Goal: Task Accomplishment & Management: Manage account settings

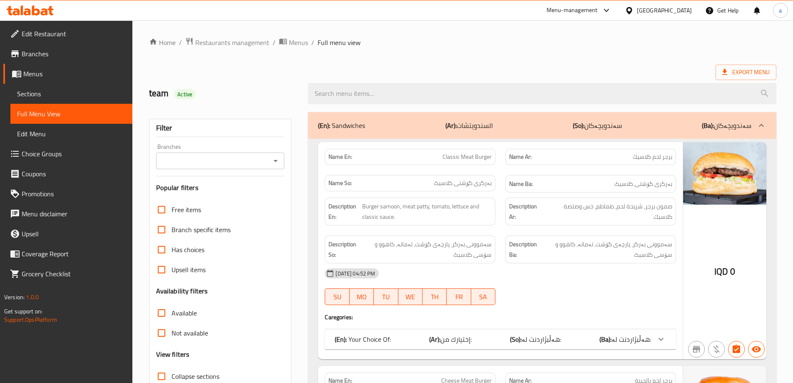
click at [17, 7] on icon at bounding box center [30, 10] width 47 height 10
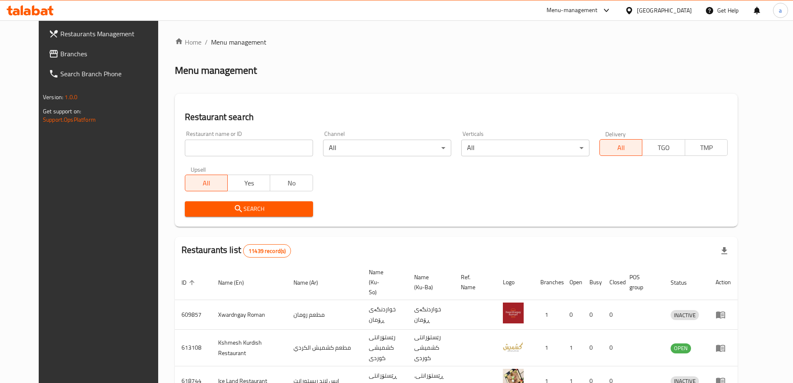
click at [60, 53] on span "Branches" at bounding box center [112, 54] width 104 height 10
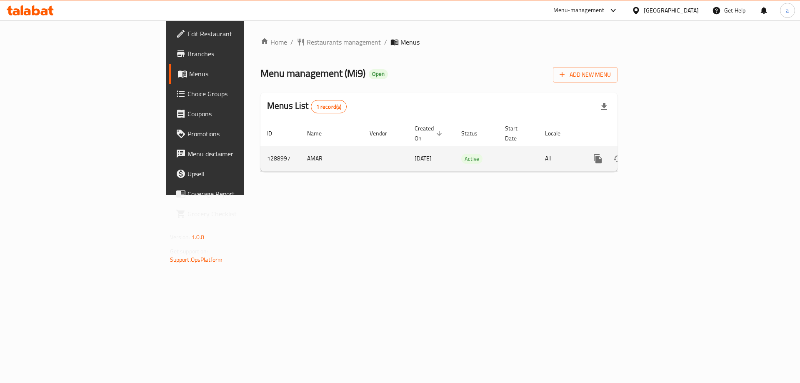
click at [663, 154] on icon "enhanced table" at bounding box center [658, 159] width 10 height 10
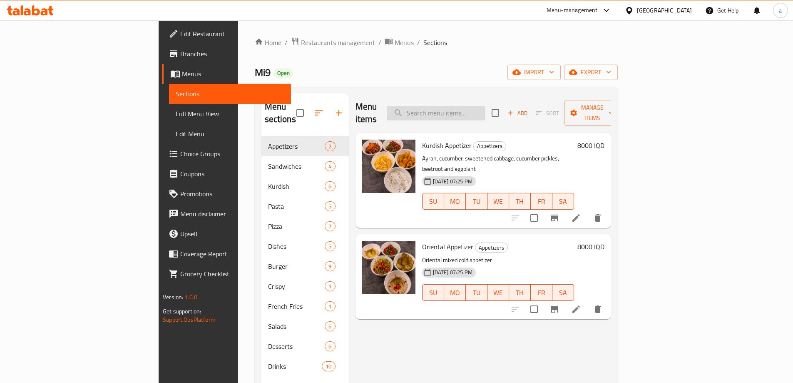
click at [473, 112] on input "search" at bounding box center [436, 113] width 98 height 15
paste input "Corn Burger"
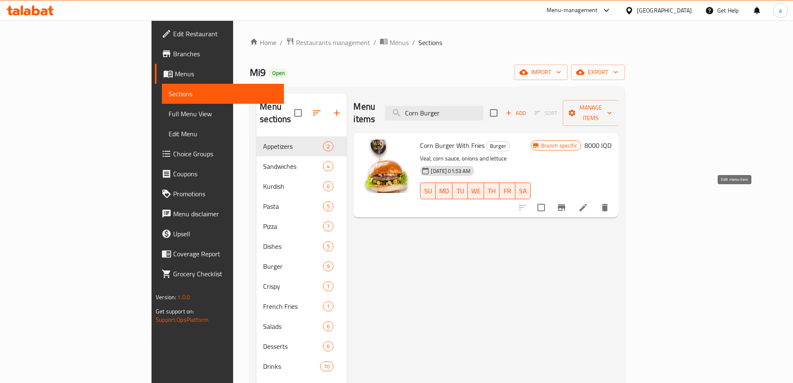
type input "Corn Burger"
click at [589, 202] on icon at bounding box center [584, 207] width 10 height 10
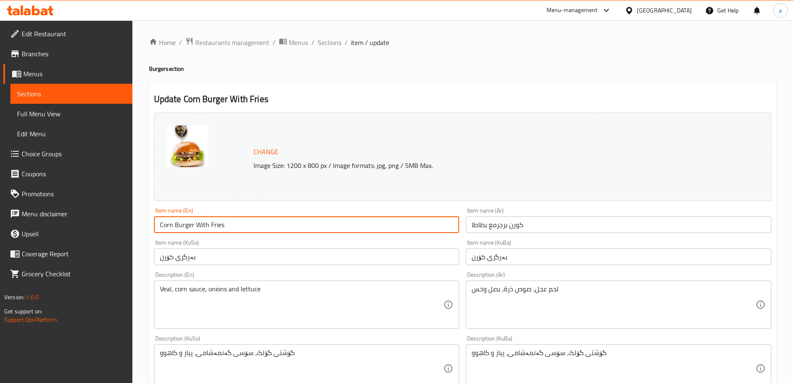
click at [208, 221] on input "Corn Burger With Fries" at bounding box center [307, 224] width 306 height 17
type input "Corn Burger With French Fries"
click at [503, 222] on input "كورن برجرمع بطاطا" at bounding box center [619, 224] width 306 height 17
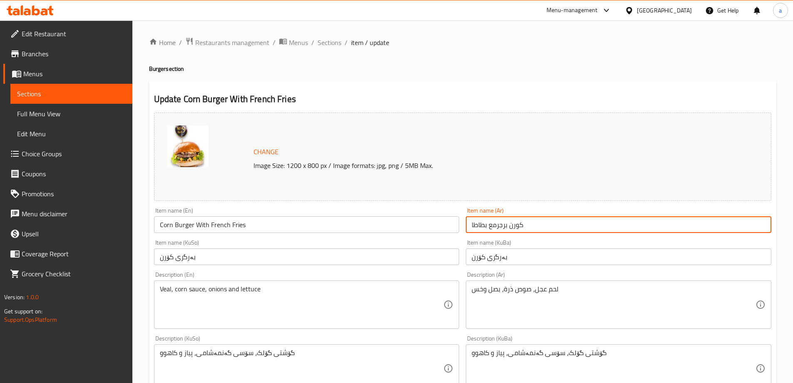
click at [503, 222] on input "كورن برجرمع بطاطا" at bounding box center [619, 224] width 306 height 17
type input "كورن برجرمع بطاطا [GEOGRAPHIC_DATA]"
click at [501, 255] on input "بەرگری کۆرن" at bounding box center [619, 256] width 306 height 17
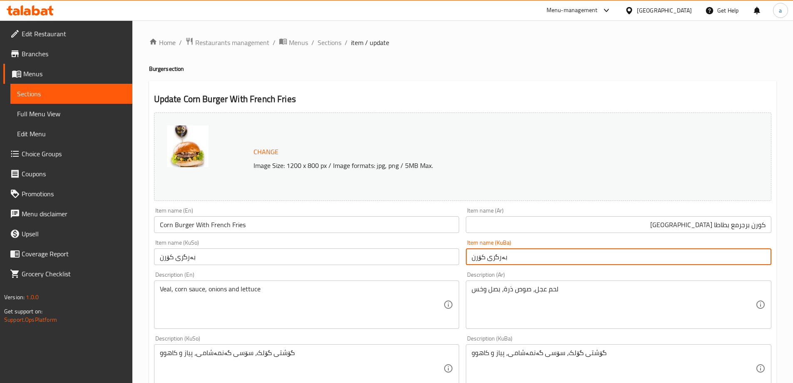
click at [501, 255] on input "بەرگری کۆرن" at bounding box center [619, 256] width 306 height 17
type input "بەرگری کۆرن لەگەڵ فینگەر"
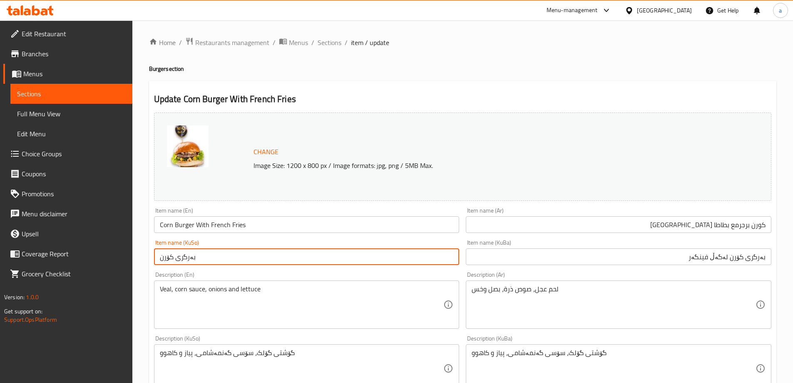
click at [236, 260] on input "بەرگری کۆرن" at bounding box center [307, 256] width 306 height 17
paste input "لەگەڵ فینگەر"
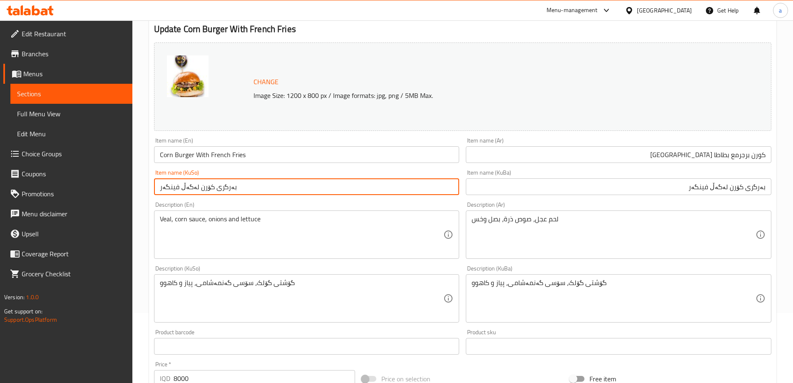
scroll to position [88, 0]
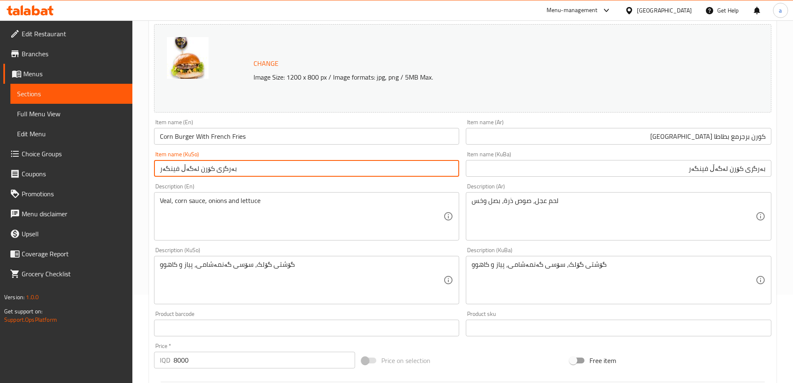
type input "بەرگری کۆرن لەگەڵ فینگەر"
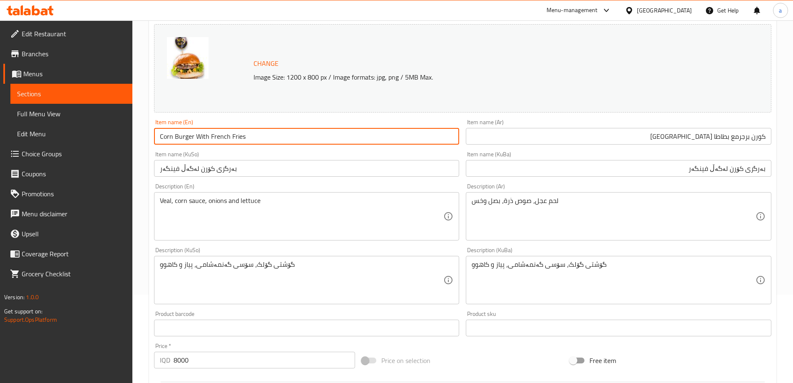
click at [199, 137] on input "Corn Burger With French Fries" at bounding box center [307, 136] width 306 height 17
click at [334, 59] on div "Change Image Size: 1200 x 800 px / Image formats: jpg, png / 5MB Max." at bounding box center [472, 68] width 444 height 27
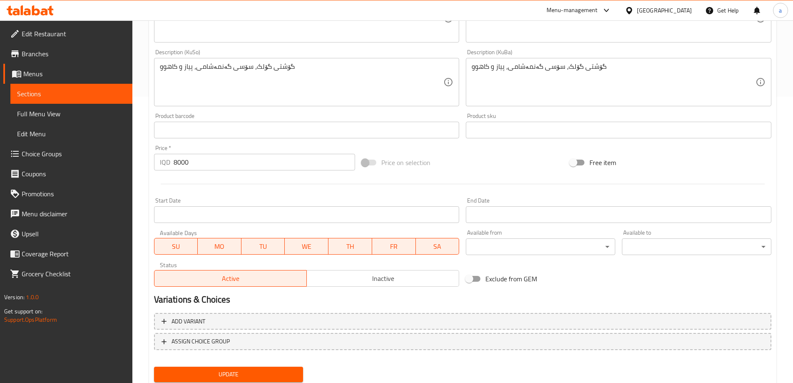
scroll to position [314, 0]
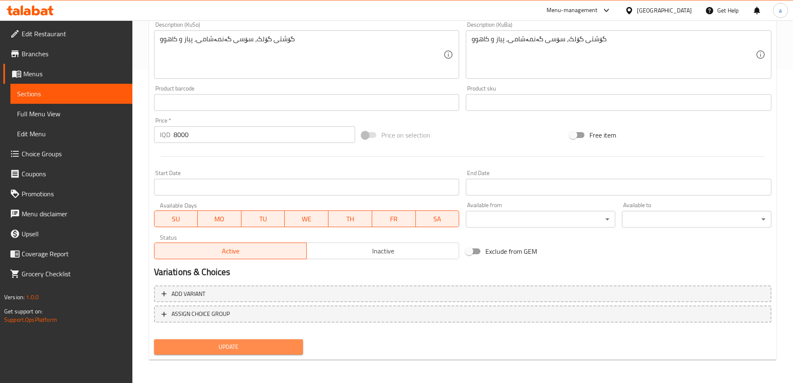
click at [234, 343] on span "Update" at bounding box center [229, 347] width 136 height 10
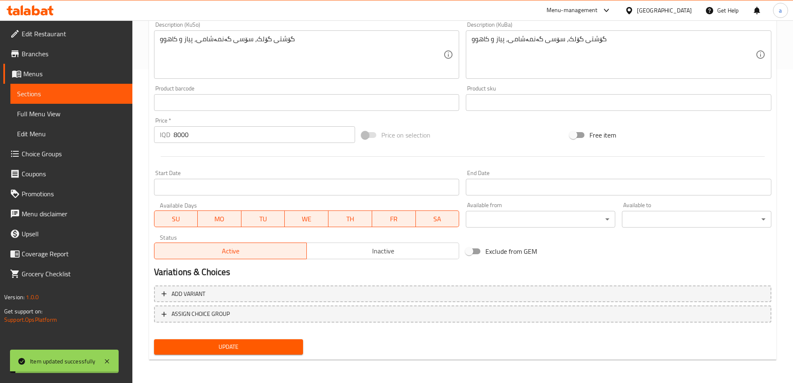
click at [237, 352] on span "Update" at bounding box center [229, 347] width 136 height 10
click at [32, 113] on span "Full Menu View" at bounding box center [71, 114] width 109 height 10
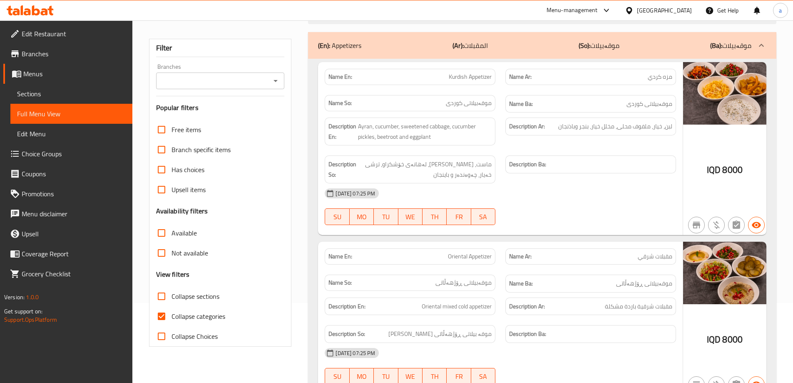
scroll to position [92, 0]
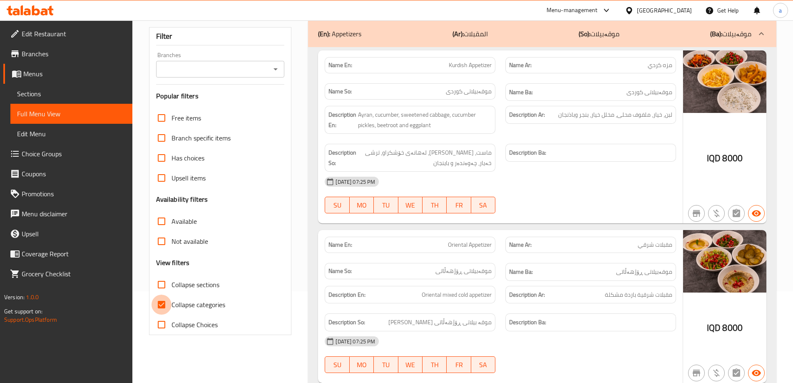
click at [159, 304] on input "Collapse categories" at bounding box center [162, 304] width 20 height 20
checkbox input "false"
click at [270, 70] on button "Open" at bounding box center [276, 69] width 12 height 12
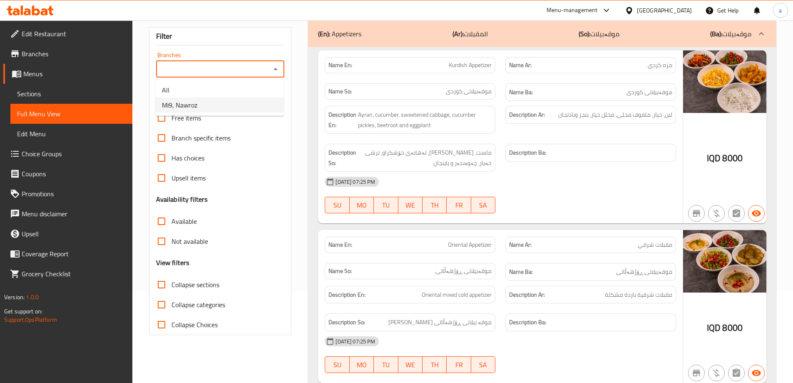
click at [185, 103] on span "Mi9, Nawroz" at bounding box center [179, 105] width 35 height 10
type input "Mi9, Nawroz"
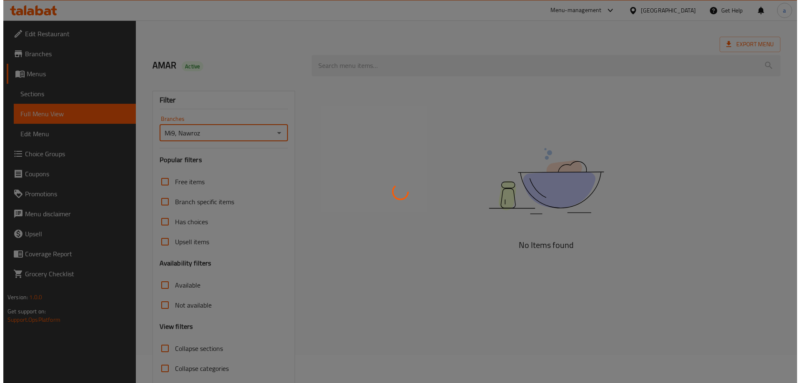
scroll to position [0, 0]
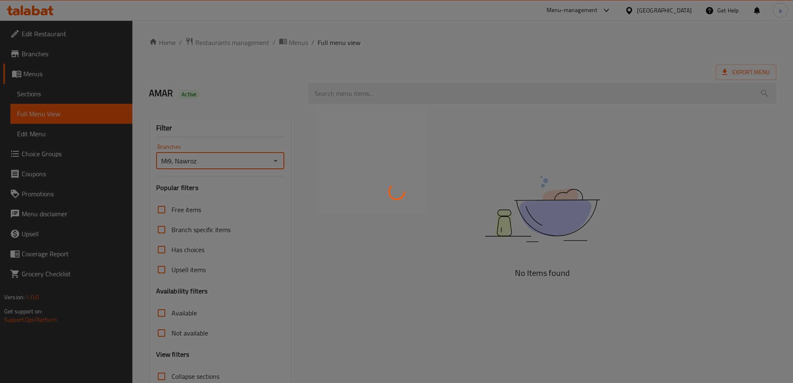
click at [348, 95] on div at bounding box center [396, 191] width 793 height 383
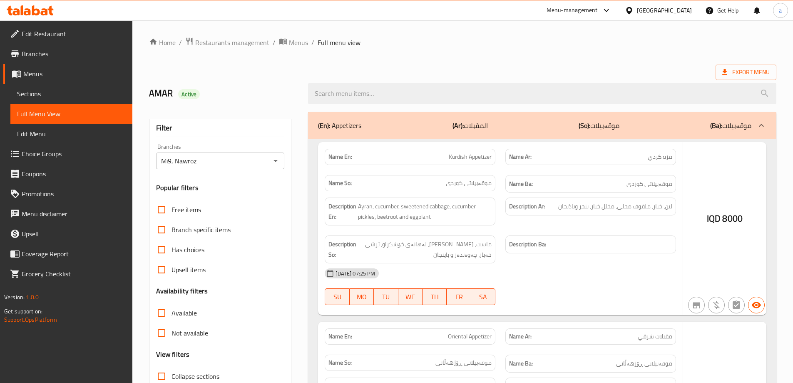
click at [348, 95] on div at bounding box center [396, 191] width 793 height 383
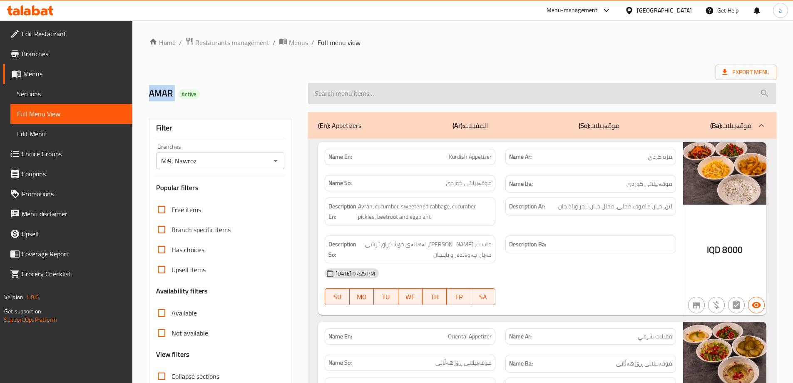
click at [352, 94] on input "search" at bounding box center [542, 93] width 469 height 21
paste input "Corn Burger With French Fries"
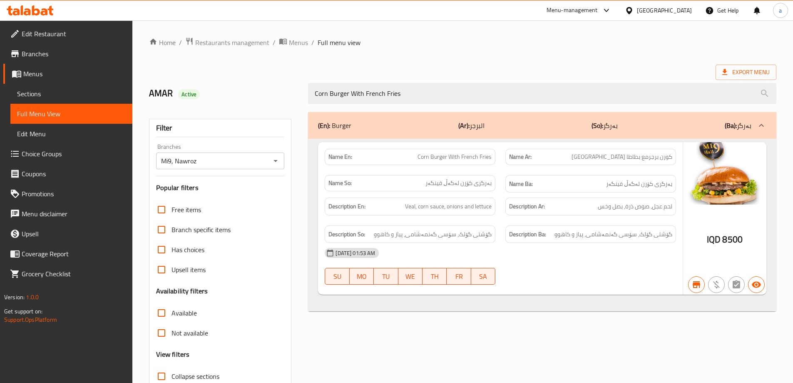
type input "Corn Burger With French Fries"
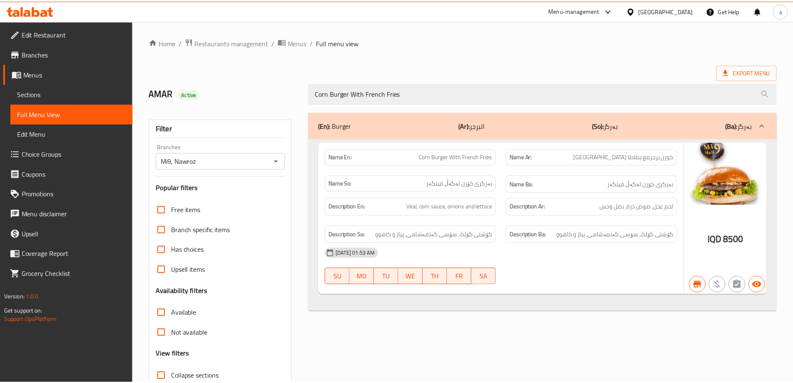
scroll to position [60, 0]
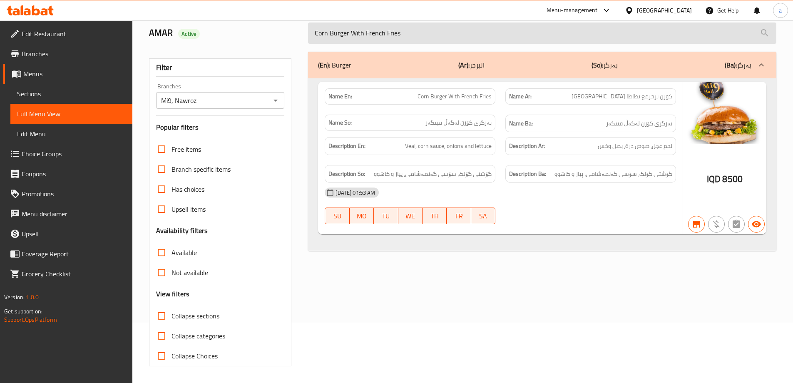
click at [382, 39] on input "Corn Burger With French Fries" at bounding box center [542, 32] width 469 height 21
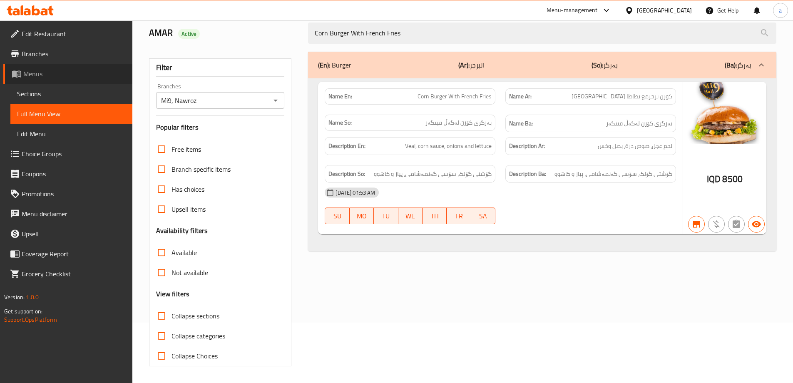
click at [33, 72] on span "Menus" at bounding box center [74, 74] width 102 height 10
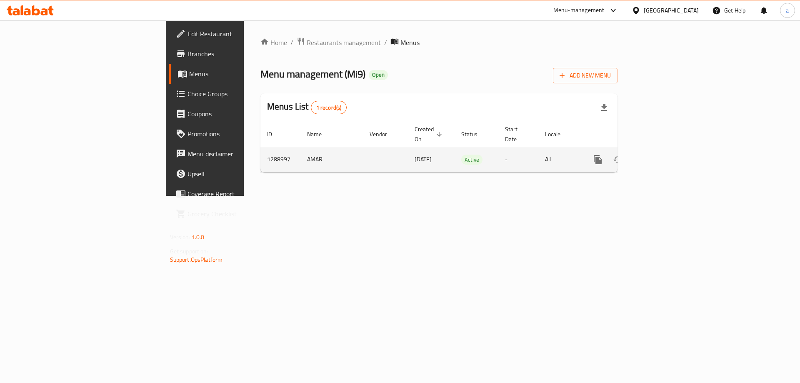
click at [668, 150] on link "enhanced table" at bounding box center [658, 160] width 20 height 20
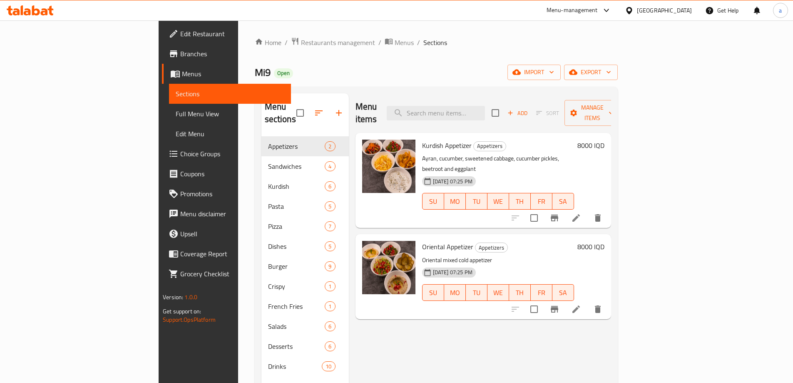
click at [176, 115] on span "Full Menu View" at bounding box center [230, 114] width 109 height 10
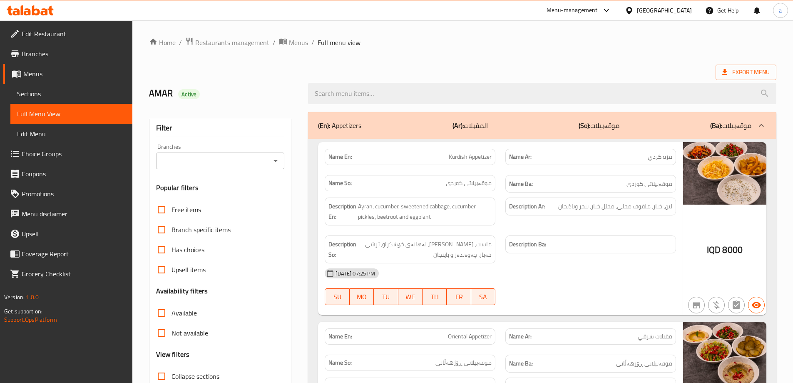
click at [277, 162] on icon "Open" at bounding box center [276, 161] width 10 height 10
click at [230, 195] on li "Mi9, Nawroz" at bounding box center [219, 196] width 129 height 15
type input "Mi9, Nawroz"
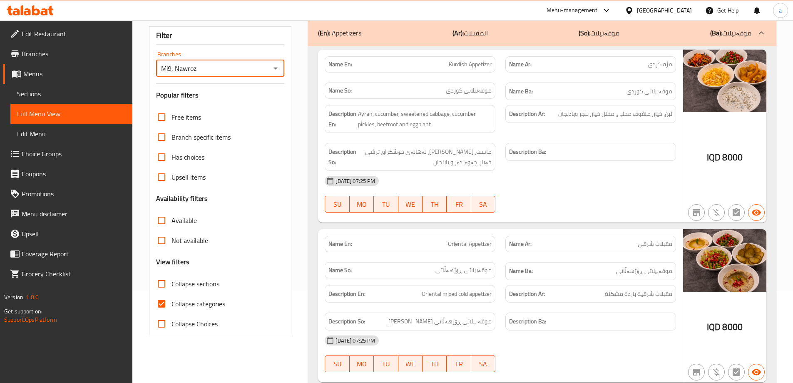
scroll to position [111, 0]
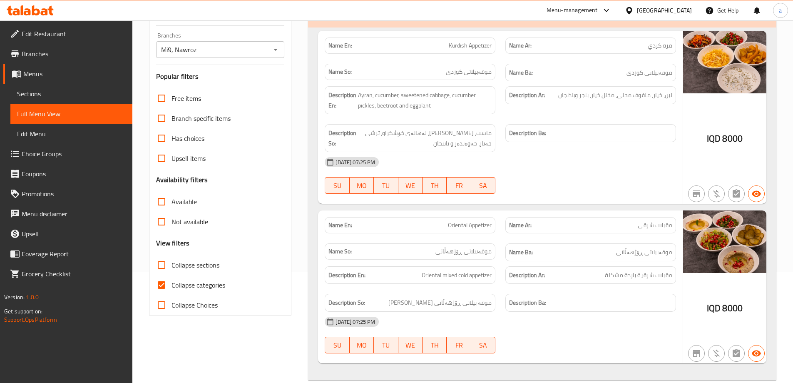
click at [177, 283] on span "Collapse categories" at bounding box center [199, 285] width 54 height 10
click at [172, 283] on input "Collapse categories" at bounding box center [162, 285] width 20 height 20
checkbox input "false"
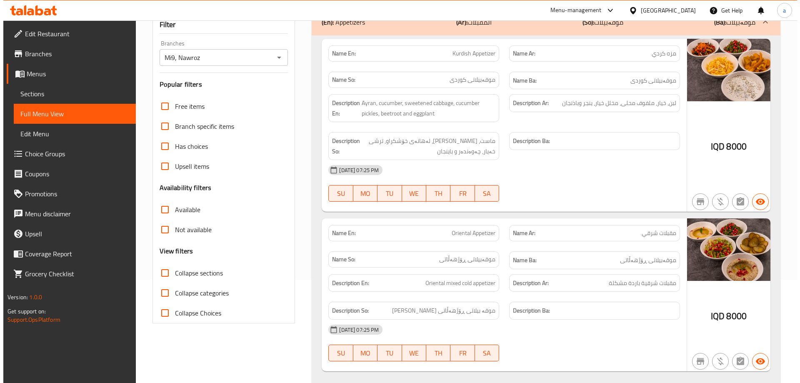
scroll to position [0, 0]
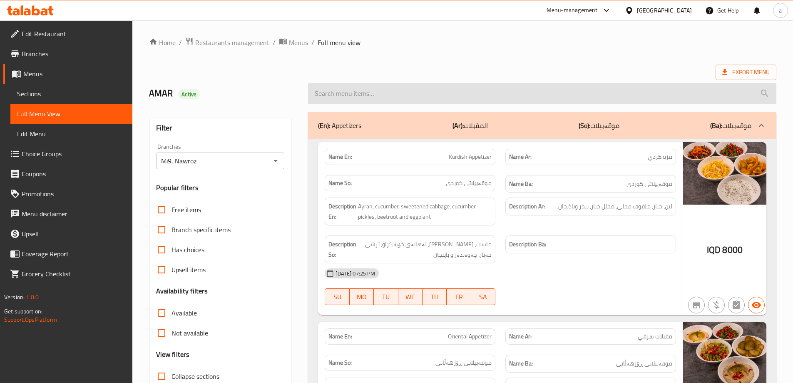
paste input "Corn Burger With French Fries"
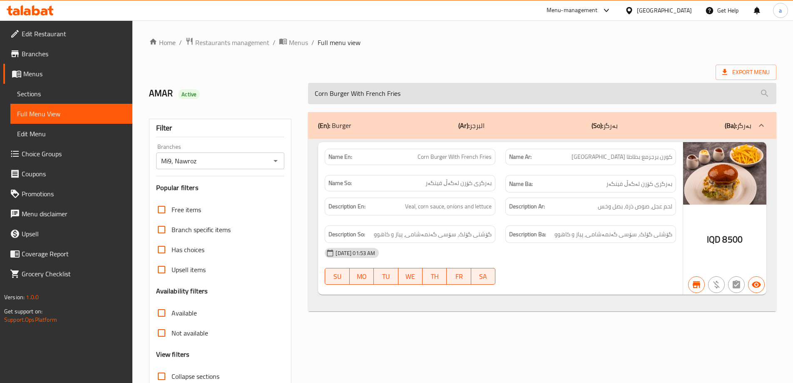
type input "Corn Burger With French Fries"
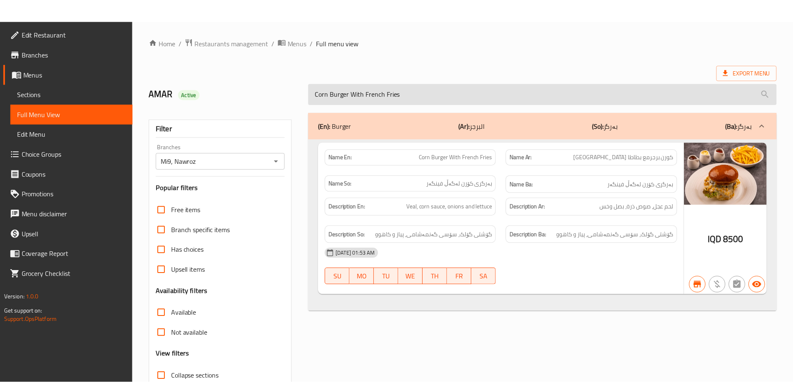
scroll to position [60, 0]
